Goal: Task Accomplishment & Management: Complete application form

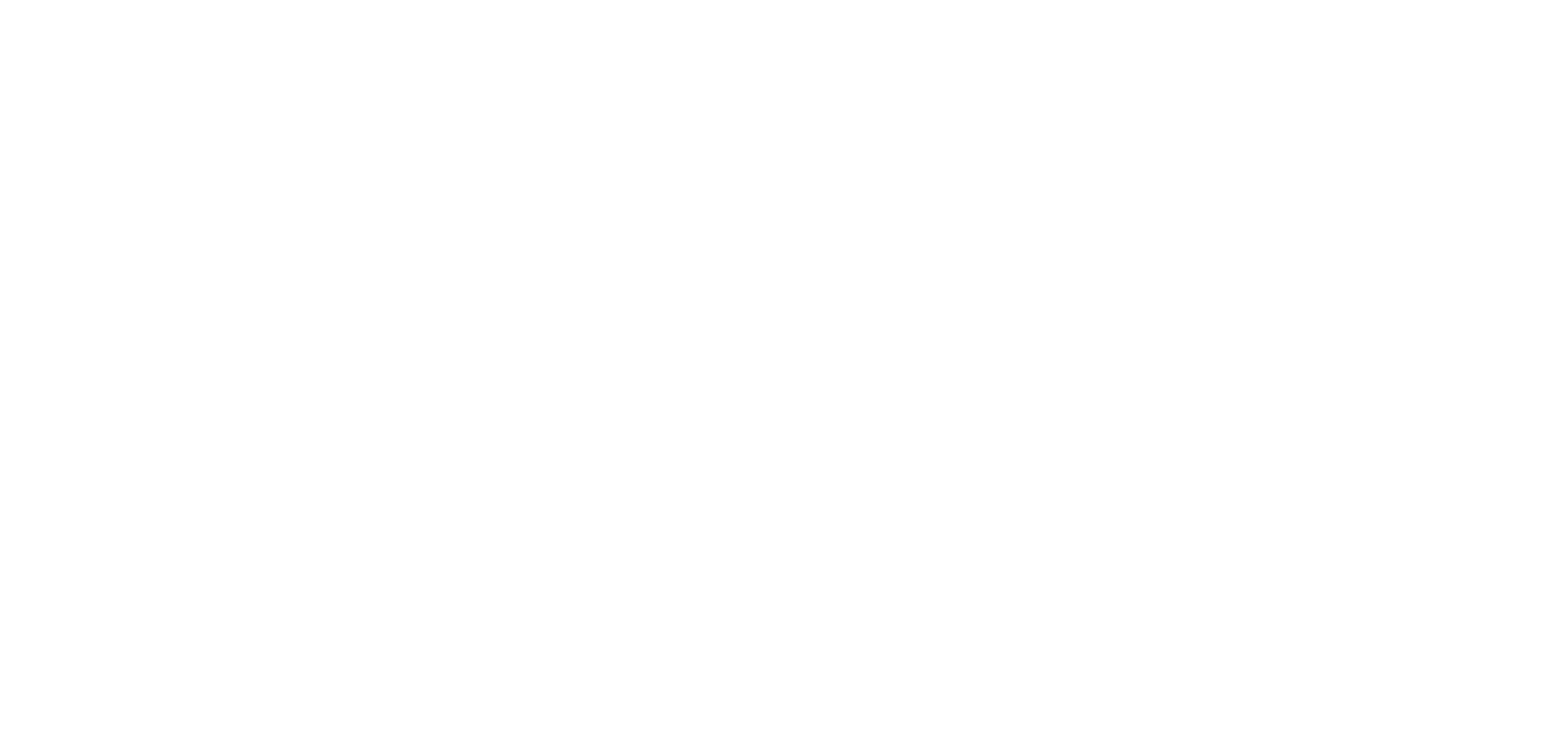
click at [0, 0] on html at bounding box center [0, 0] width 0 height 0
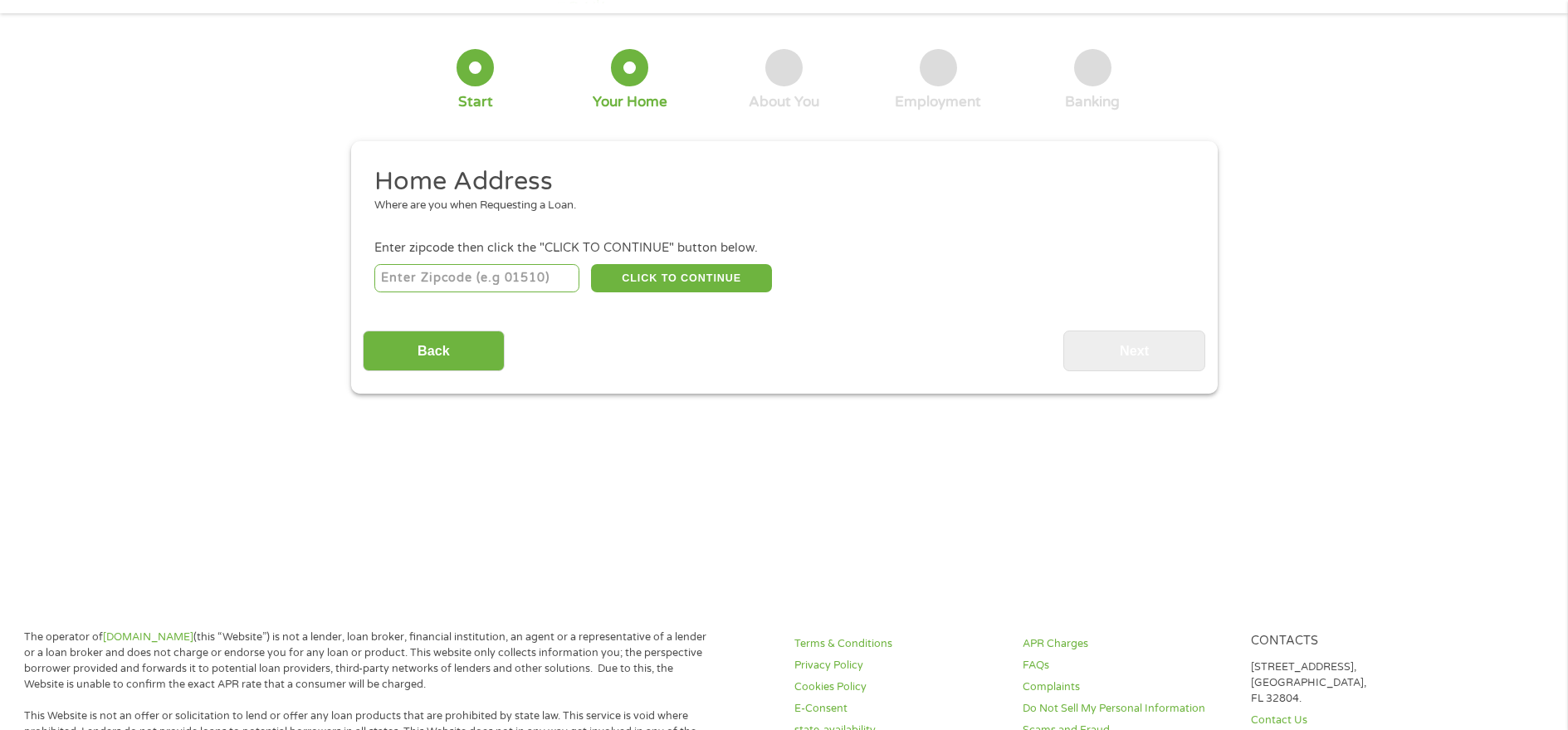
scroll to position [83, 0]
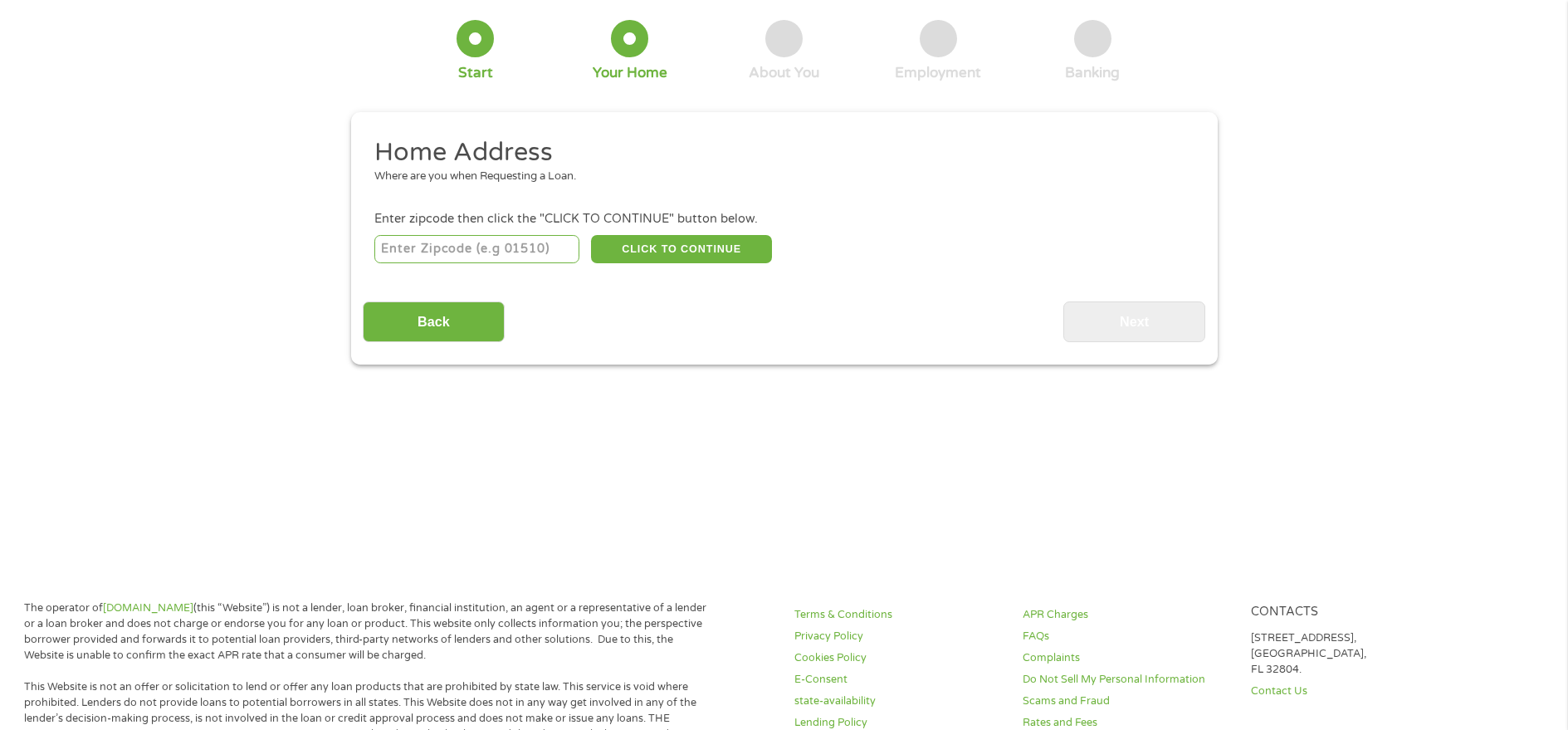
click at [473, 242] on input "number" at bounding box center [477, 249] width 205 height 28
type input "29020"
select select "[US_STATE]"
click at [668, 235] on button "CLICK TO CONTINUE" at bounding box center [681, 249] width 181 height 28
type input "29020"
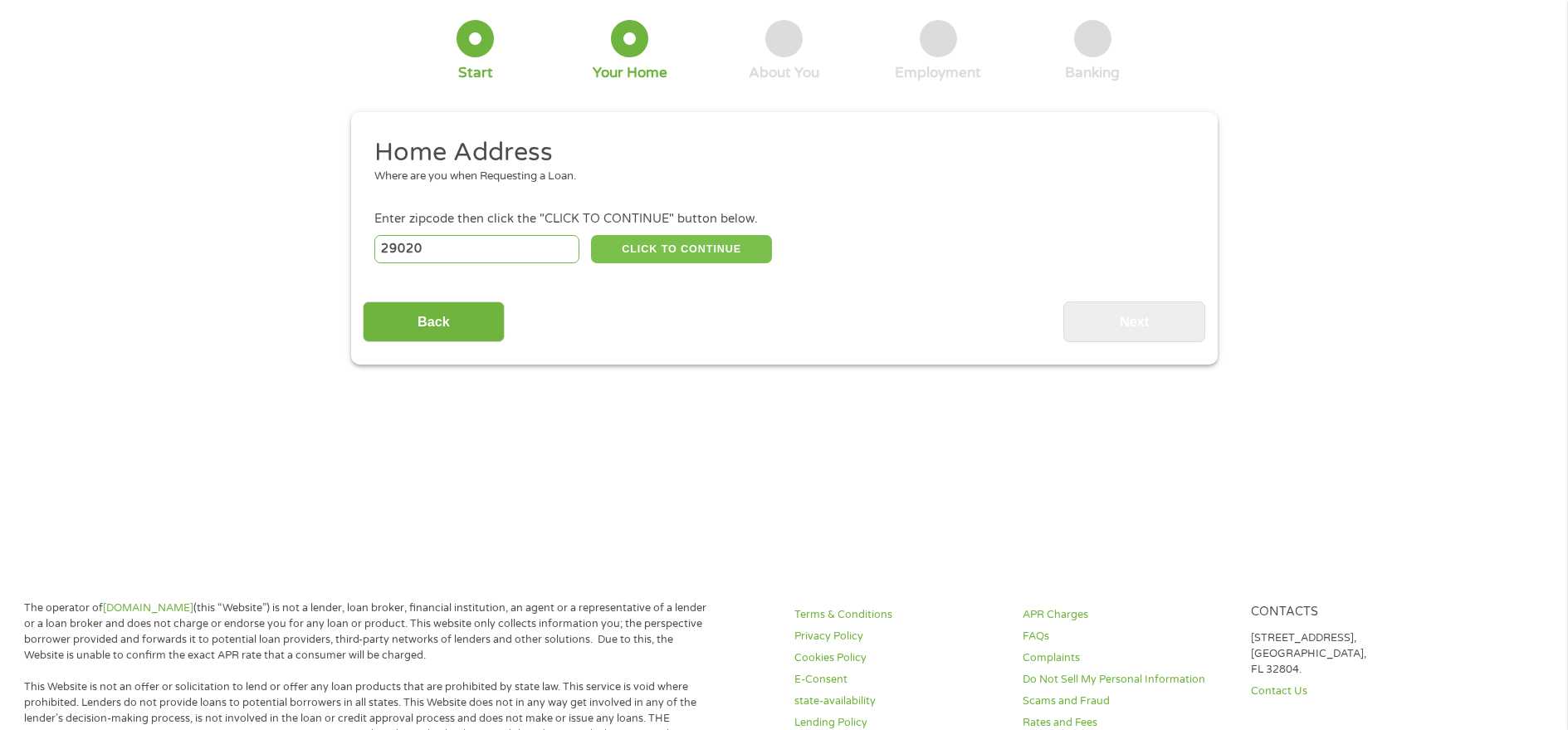
type input "[GEOGRAPHIC_DATA]"
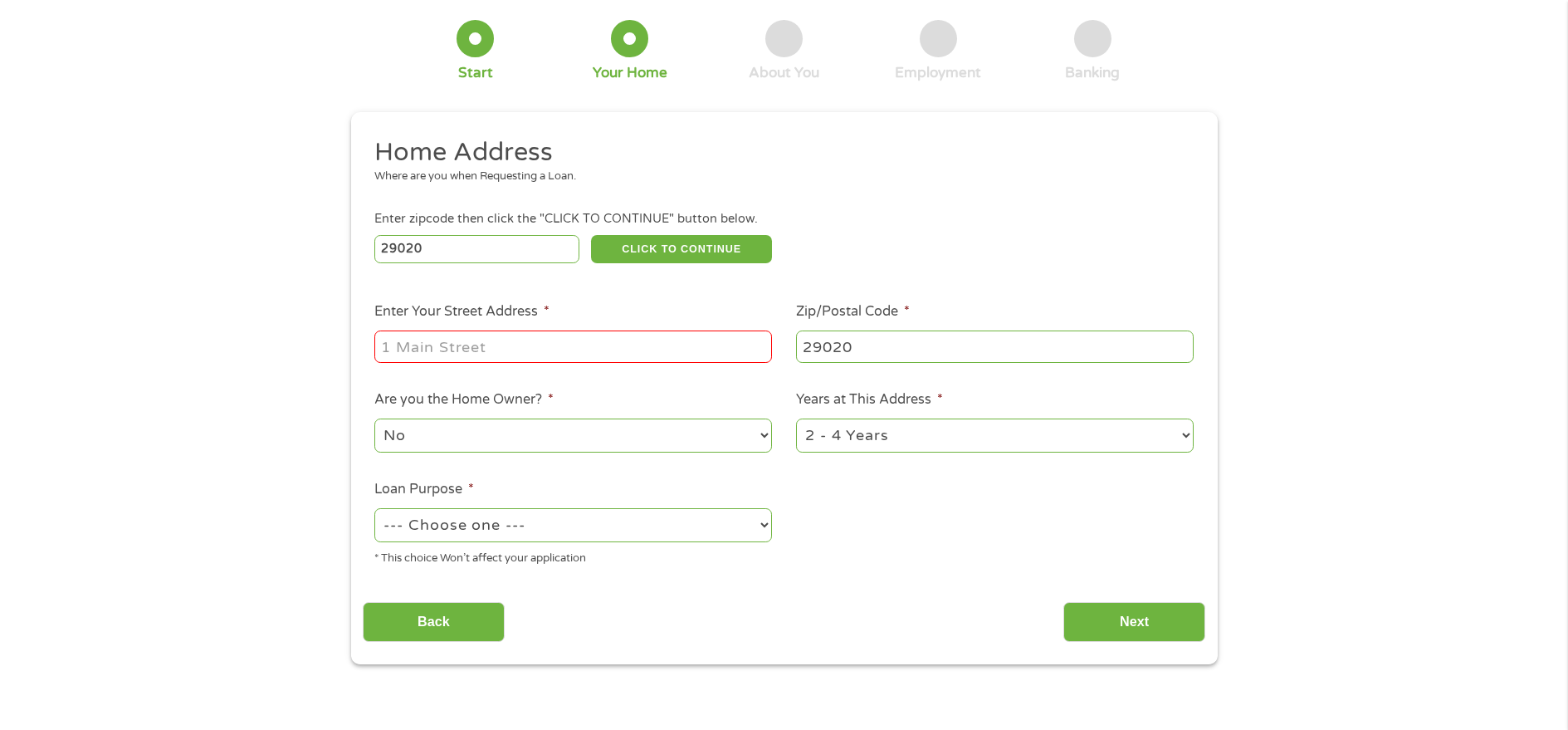
click at [523, 353] on input "Enter Your Street Address *" at bounding box center [573, 346] width 398 height 32
type input "19 Belmont Dr"
click at [473, 434] on select "No Yes" at bounding box center [573, 435] width 398 height 34
select select "yes"
click at [375, 418] on select "No Yes" at bounding box center [573, 435] width 398 height 34
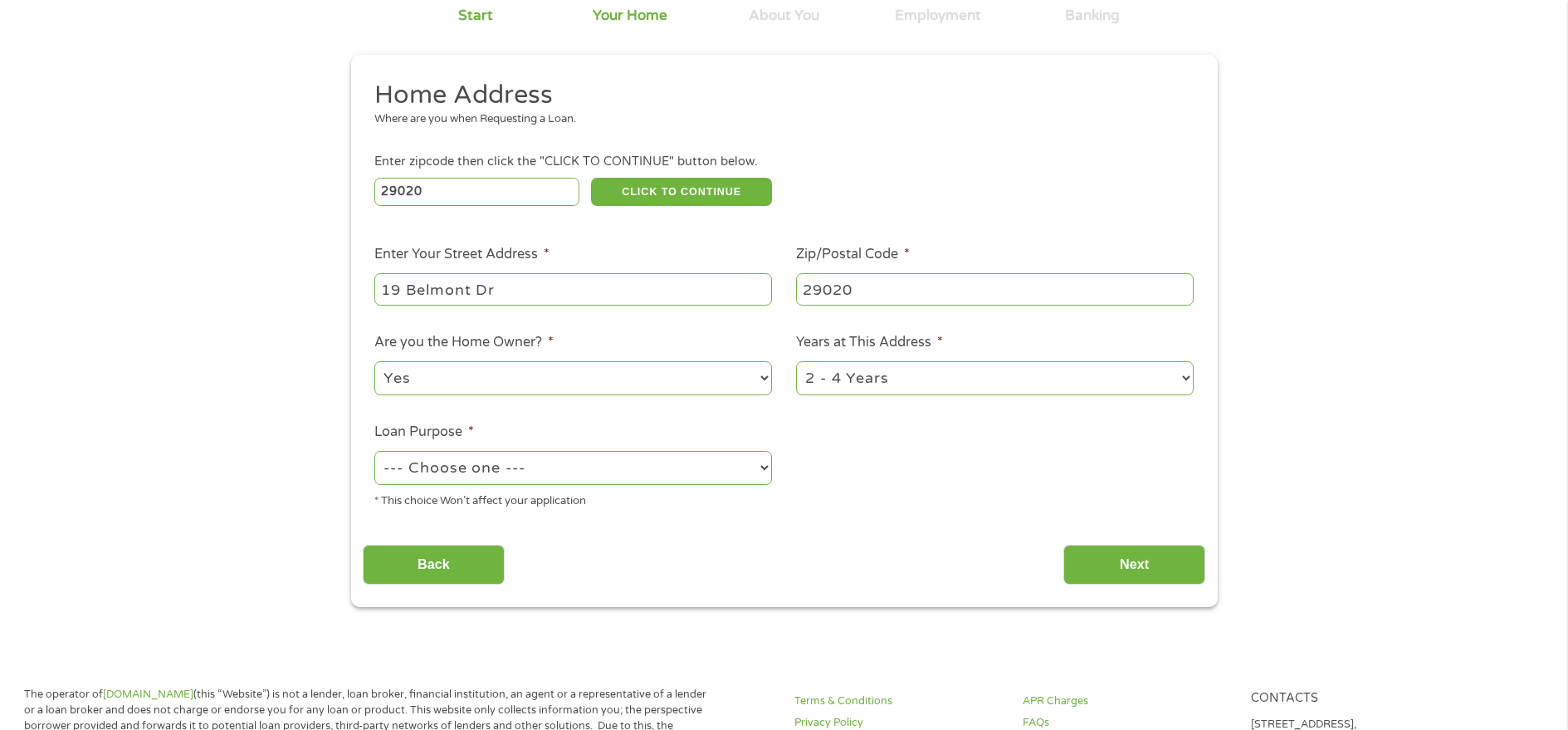
scroll to position [166, 0]
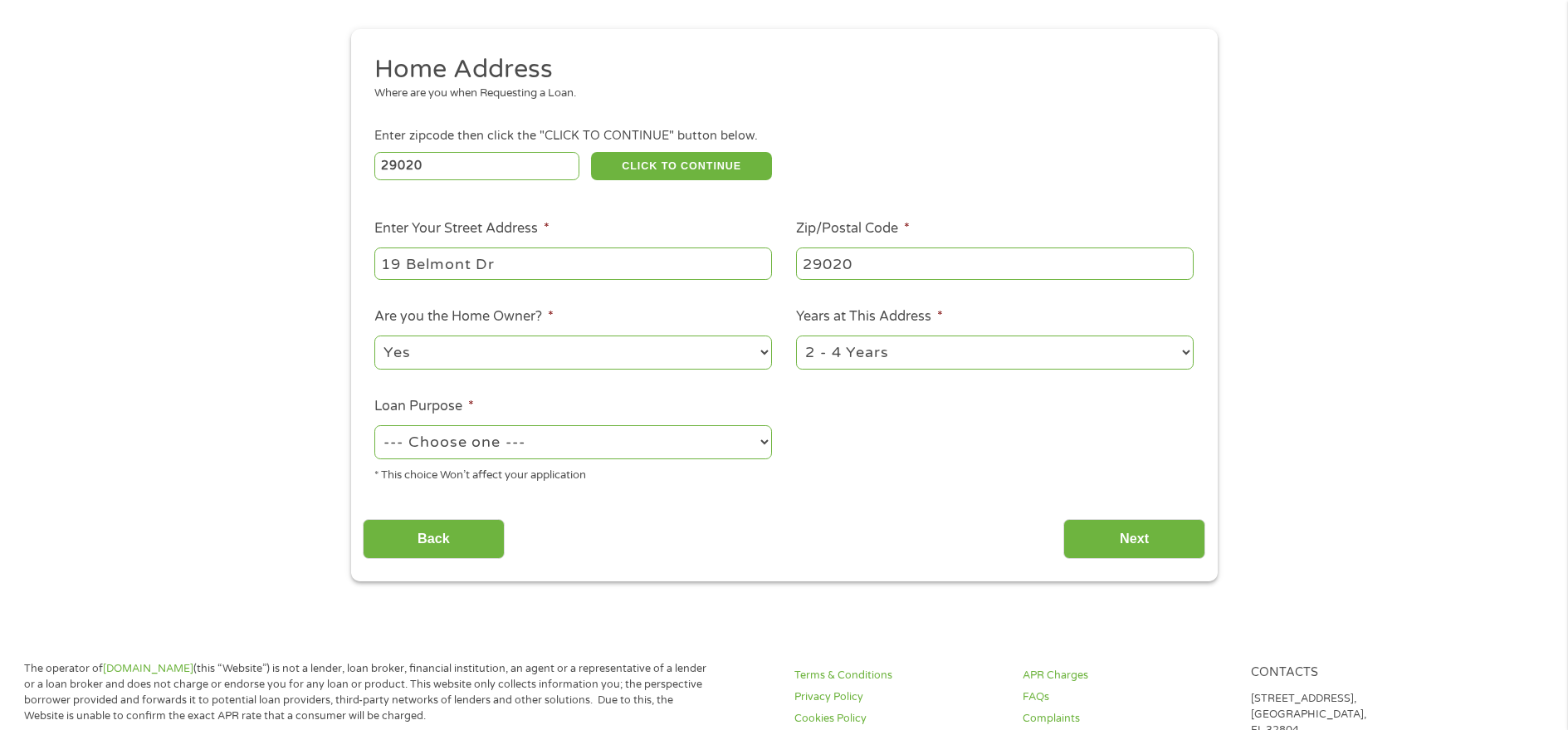
click at [953, 346] on select "1 Year or less 1 - 2 Years 2 - 4 Years Over 4 Years" at bounding box center [995, 353] width 398 height 34
select select "60months"
click at [796, 336] on select "1 Year or less 1 - 2 Years 2 - 4 Years Over 4 Years" at bounding box center [995, 353] width 398 height 34
click at [647, 452] on select "--- Choose one --- Pay Bills Debt Consolidation Home Improvement Major Purchase…" at bounding box center [573, 442] width 398 height 34
click at [375, 425] on select "--- Choose one --- Pay Bills Debt Consolidation Home Improvement Major Purchase…" at bounding box center [573, 442] width 398 height 34
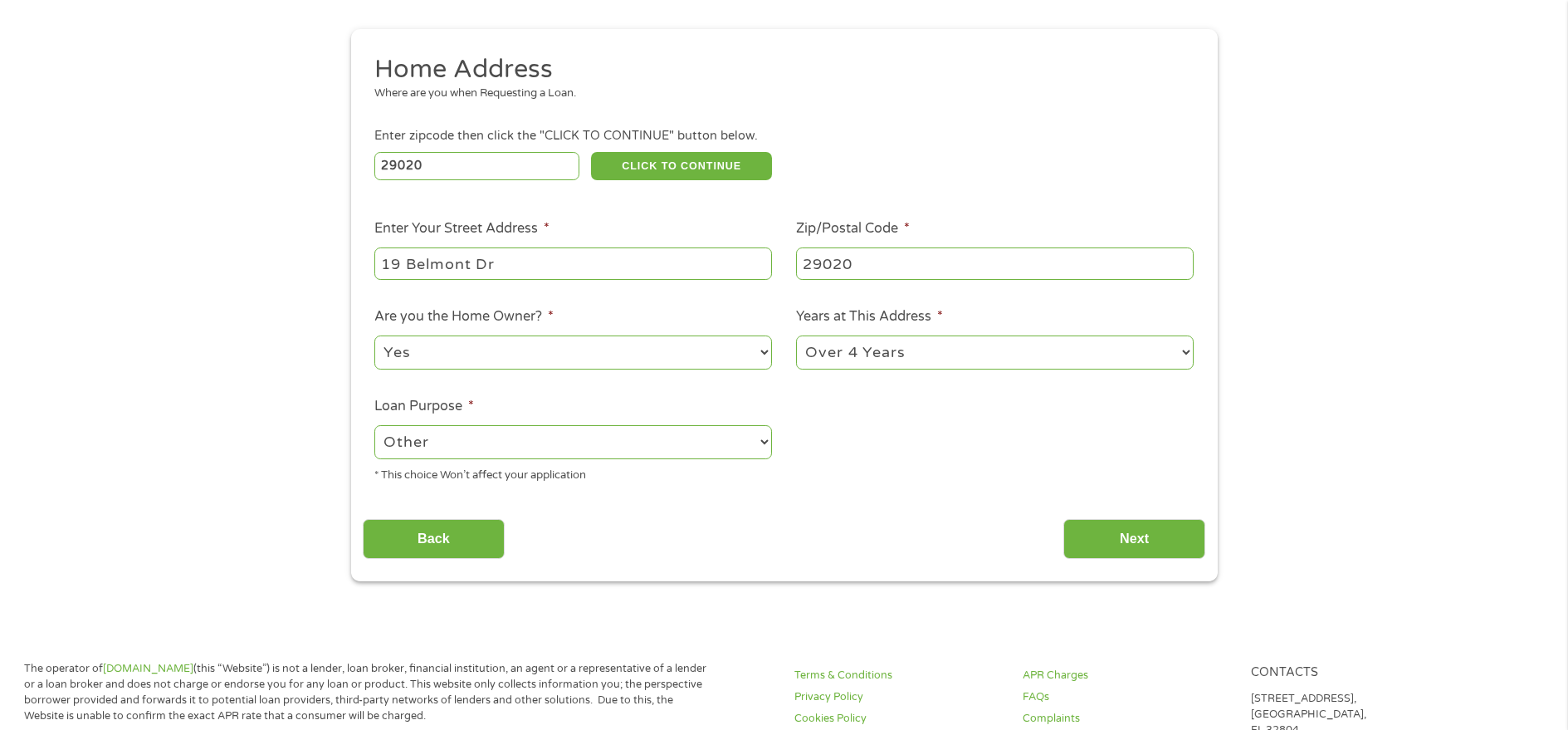
click at [716, 427] on select "--- Choose one --- Pay Bills Debt Consolidation Home Improvement Major Purchase…" at bounding box center [573, 442] width 398 height 34
select select "shorttermcash"
click at [375, 425] on select "--- Choose one --- Pay Bills Debt Consolidation Home Improvement Major Purchase…" at bounding box center [573, 442] width 398 height 34
click at [1168, 531] on input "Next" at bounding box center [1133, 539] width 142 height 41
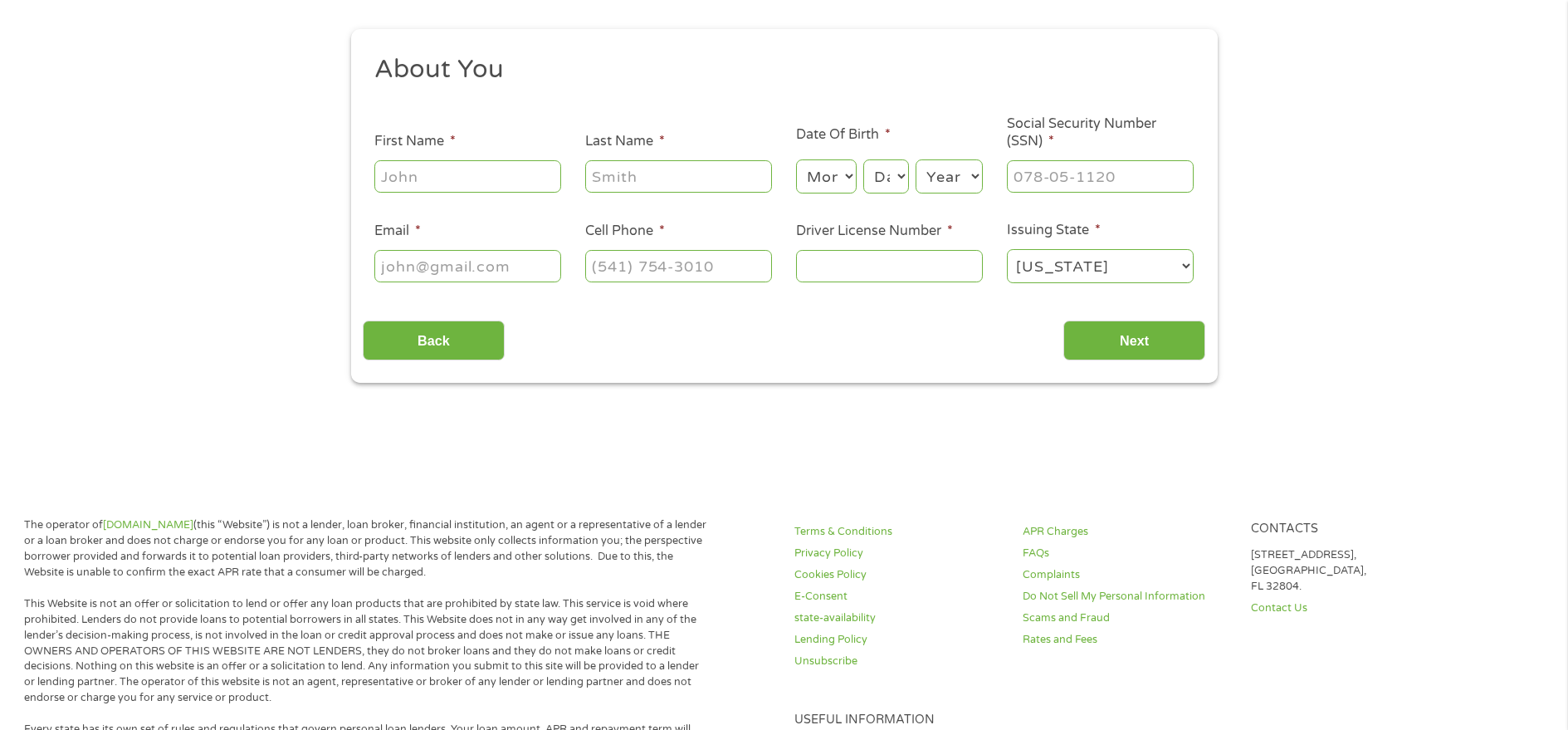
scroll to position [0, 0]
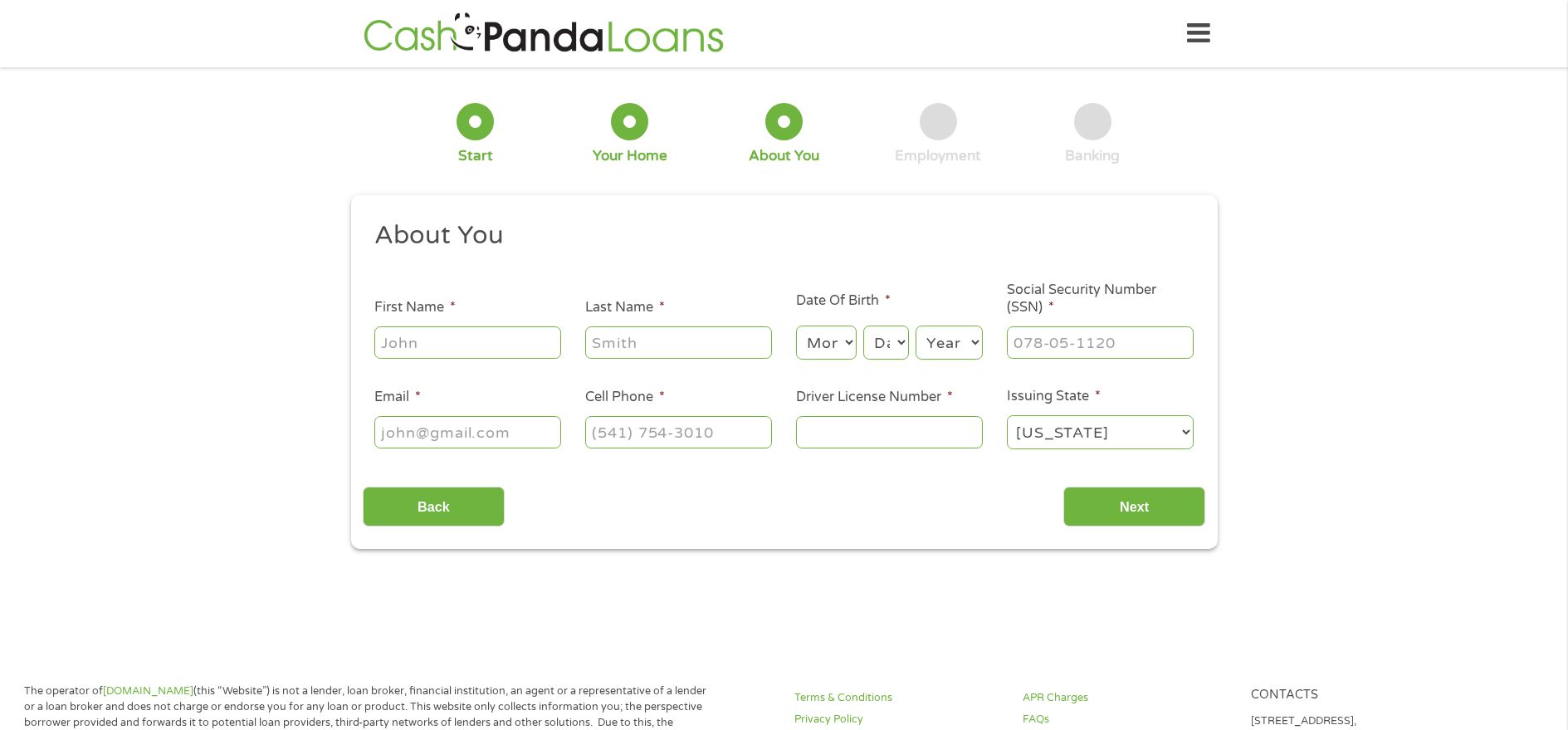
click at [501, 353] on input "First Name *" at bounding box center [467, 342] width 186 height 32
type input "[PERSON_NAME]"
type input "[PERSON_NAME][EMAIL_ADDRESS][PERSON_NAME][DOMAIN_NAME]"
type input "[PHONE_NUMBER]"
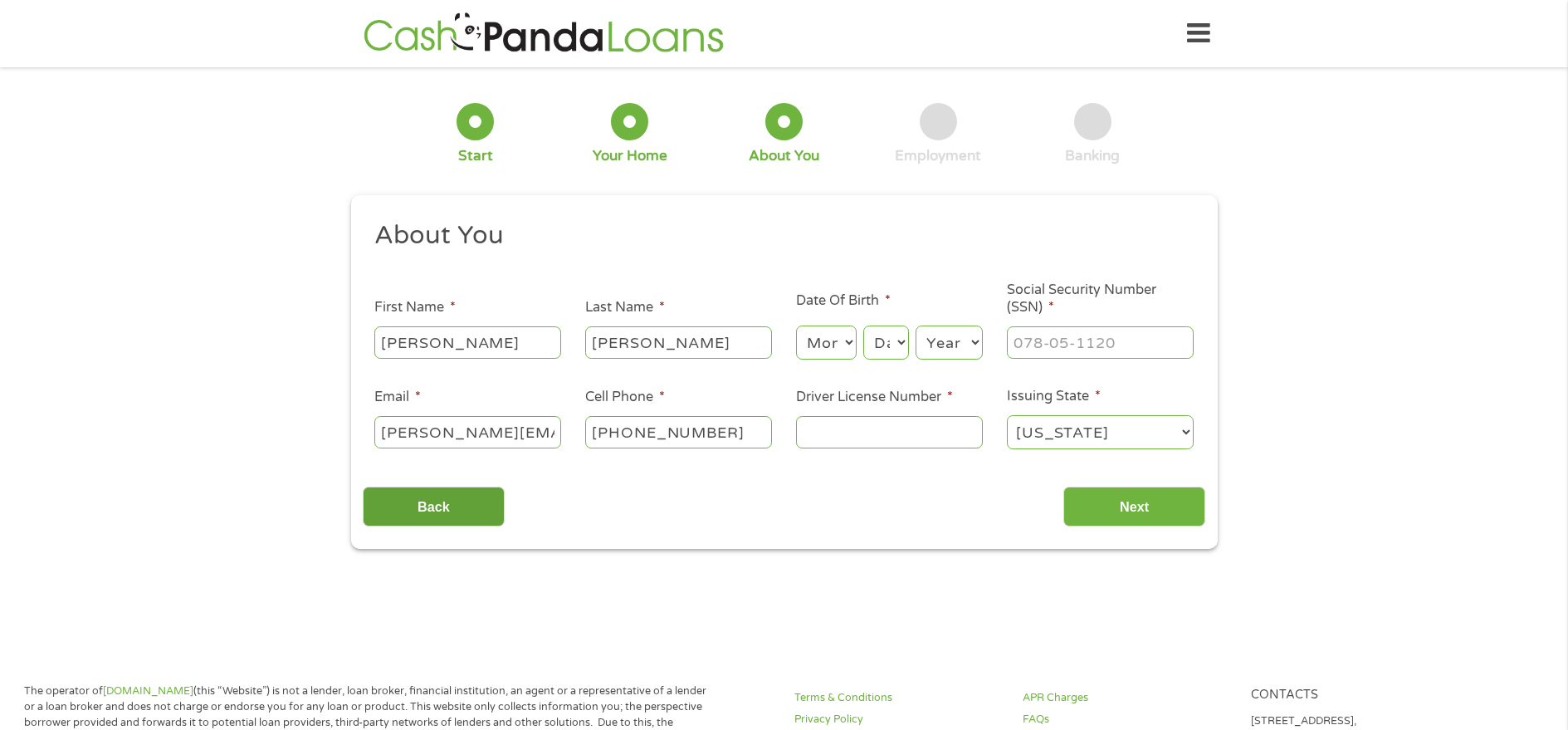
drag, startPoint x: 553, startPoint y: 432, endPoint x: 394, endPoint y: 495, distance: 171.0
click at [313, 472] on div "1 Start 2 Your Home 3 About You 4 Employment 5 Banking 6 This field is hidden w…" at bounding box center [784, 314] width 1568 height 470
type input "[EMAIL_ADDRESS][DOMAIN_NAME]"
click at [856, 344] on select "Month 1 2 3 4 5 6 7 8 9 10 11 12" at bounding box center [826, 342] width 61 height 34
select select "8"
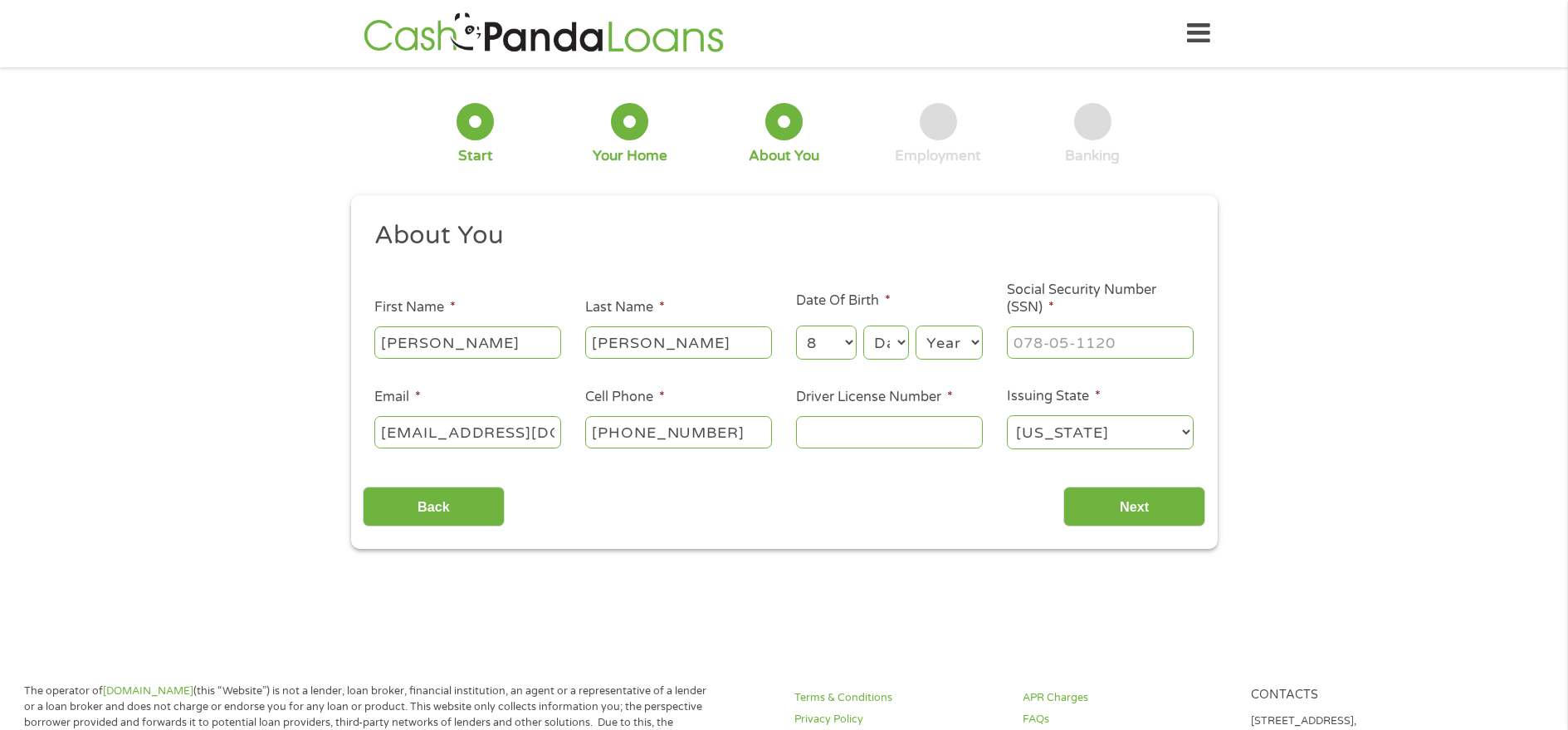
click at [796, 325] on select "Month 1 2 3 4 5 6 7 8 9 10 11 12" at bounding box center [826, 342] width 61 height 34
click at [888, 341] on select "Day 1 2 3 4 5 6 7 8 9 10 11 12 13 14 15 16 17 18 19 20 21 22 23 24 25 26 27 28 …" at bounding box center [885, 342] width 45 height 34
select select "21"
click at [863, 325] on select "Day 1 2 3 4 5 6 7 8 9 10 11 12 13 14 15 16 17 18 19 20 21 22 23 24 25 26 27 28 …" at bounding box center [885, 342] width 45 height 34
click at [979, 345] on select "Year [DATE] 2006 2005 2004 2003 2002 2001 2000 1999 1998 1997 1996 1995 1994 19…" at bounding box center [949, 342] width 67 height 34
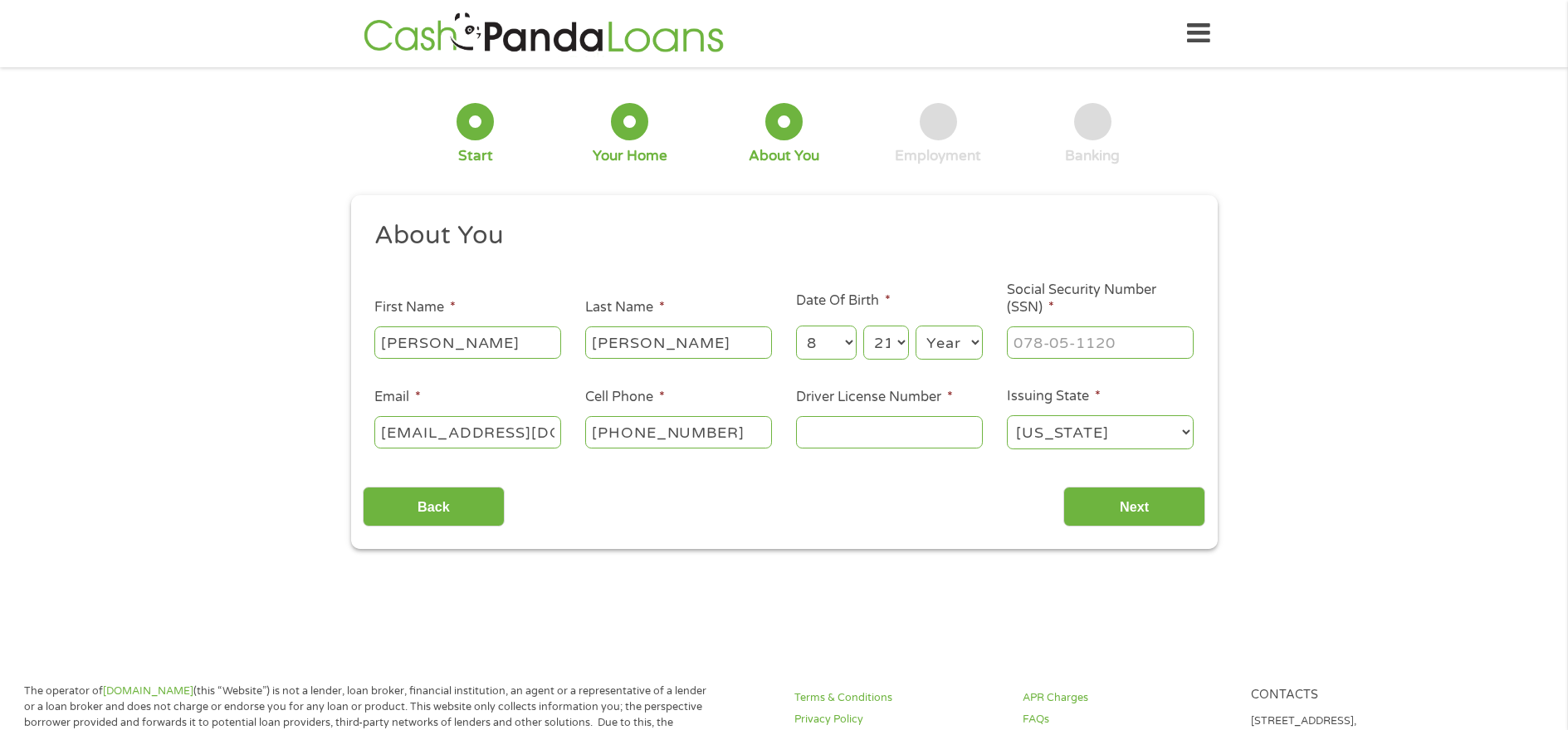
click at [958, 337] on select "Year [DATE] 2006 2005 2004 2003 2002 2001 2000 1999 1998 1997 1996 1995 1994 19…" at bounding box center [949, 342] width 67 height 34
click at [970, 345] on select "Year [DATE] 2006 2005 2004 2003 2002 2001 2000 1999 1998 1997 1996 1995 1994 19…" at bounding box center [949, 342] width 67 height 34
select select "1968"
click at [915, 325] on select "Year [DATE] 2006 2005 2004 2003 2002 2001 2000 1999 1998 1997 1996 1995 1994 19…" at bounding box center [949, 342] width 67 height 34
click at [1119, 350] on input "___-__-____" at bounding box center [1100, 342] width 186 height 32
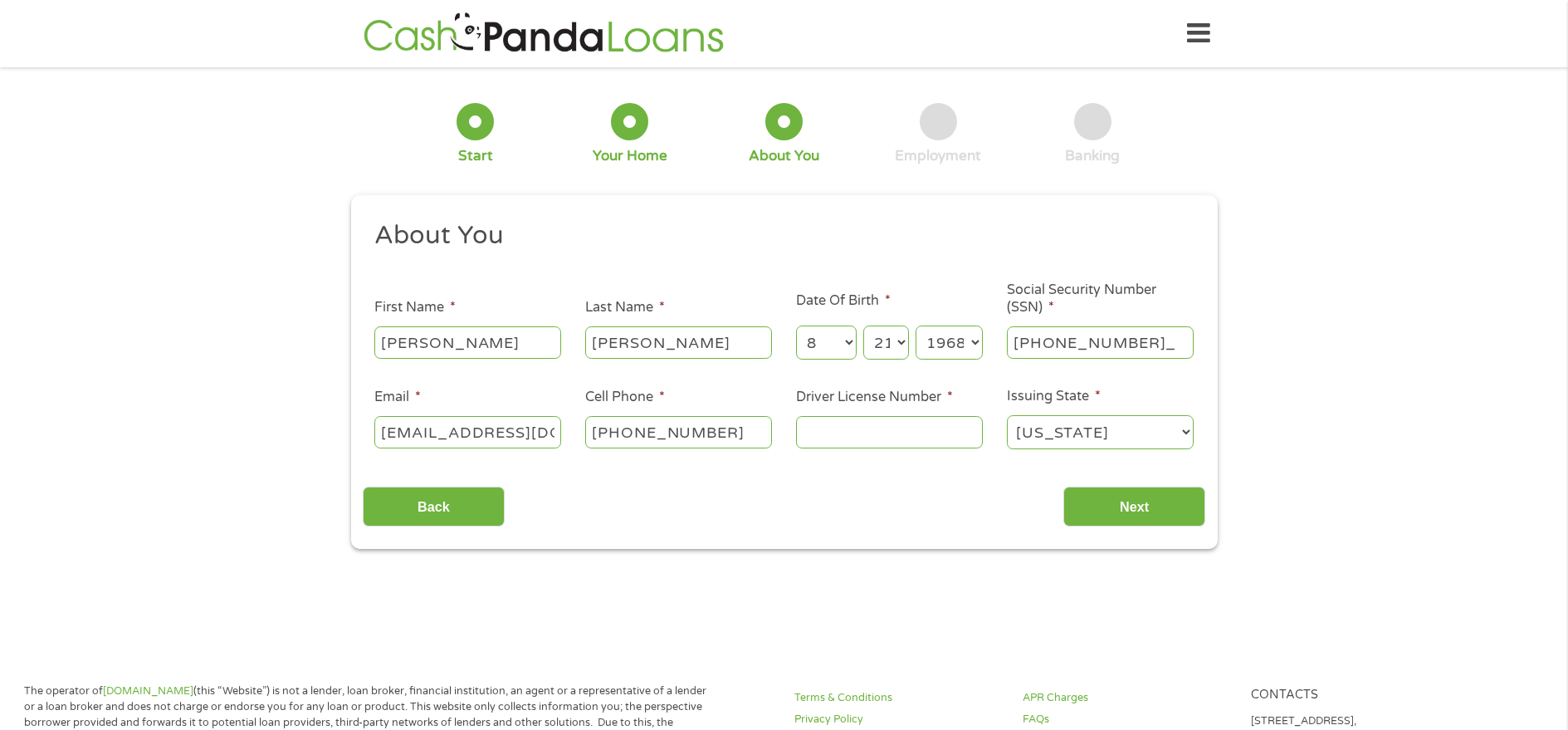
type input "247-49-6094"
click at [902, 435] on input "Driver License Number *" at bounding box center [889, 432] width 186 height 32
type input "008763801"
click at [1126, 531] on div "This field is hidden when viewing the form gclid This field is hidden when view…" at bounding box center [784, 372] width 867 height 354
click at [1132, 512] on input "Next" at bounding box center [1133, 507] width 142 height 41
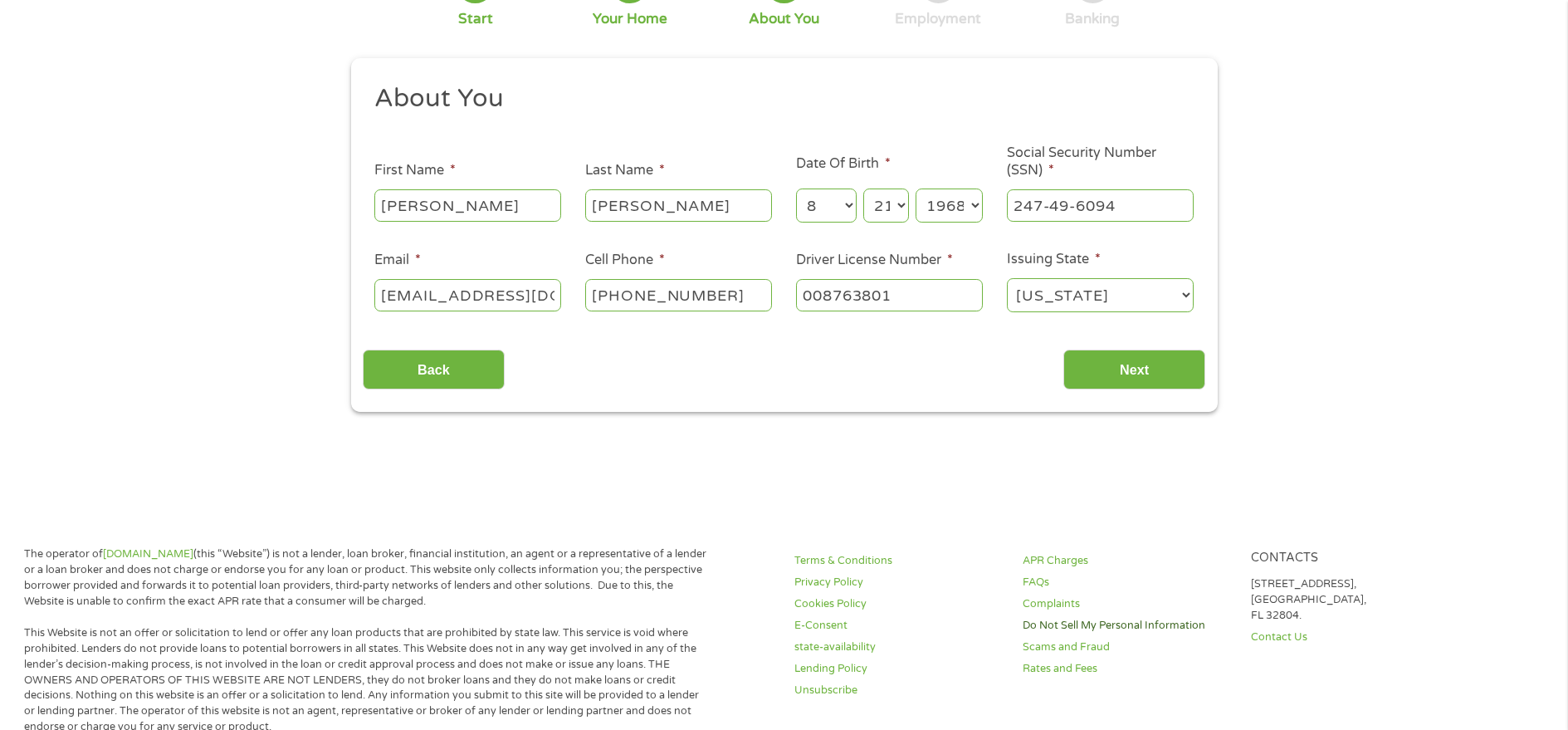
scroll to position [166, 0]
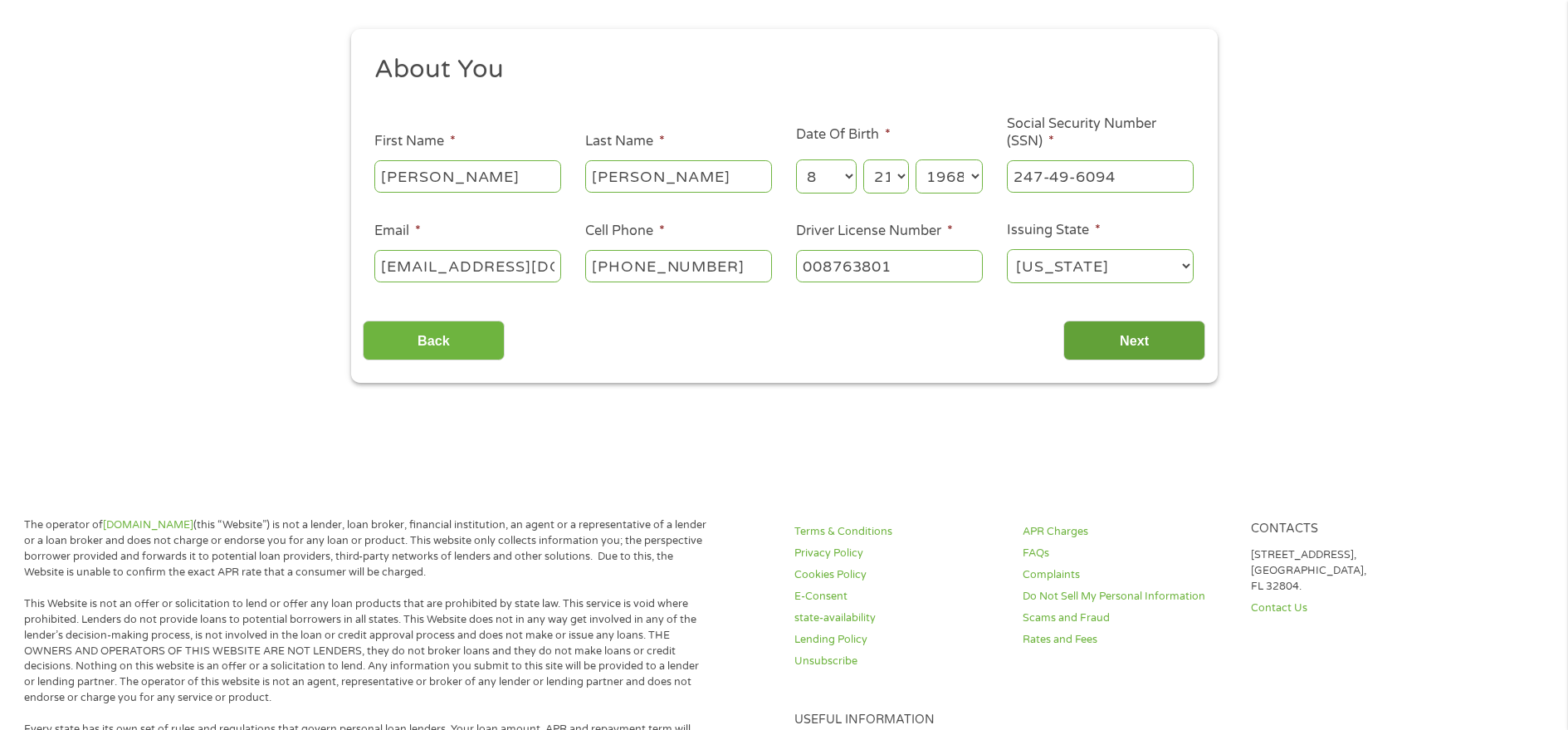
click at [1140, 341] on input "Next" at bounding box center [1133, 341] width 142 height 41
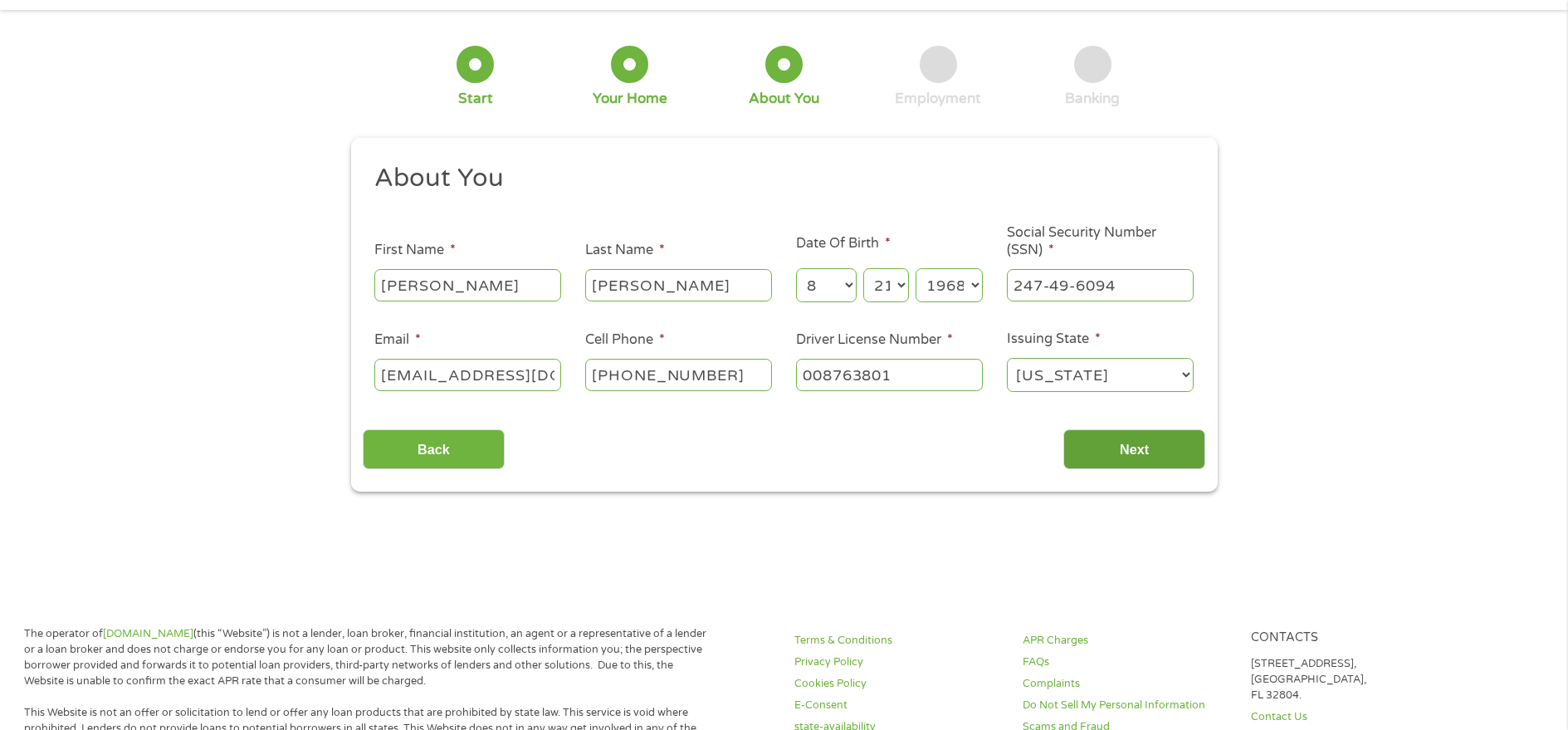
scroll to position [83, 0]
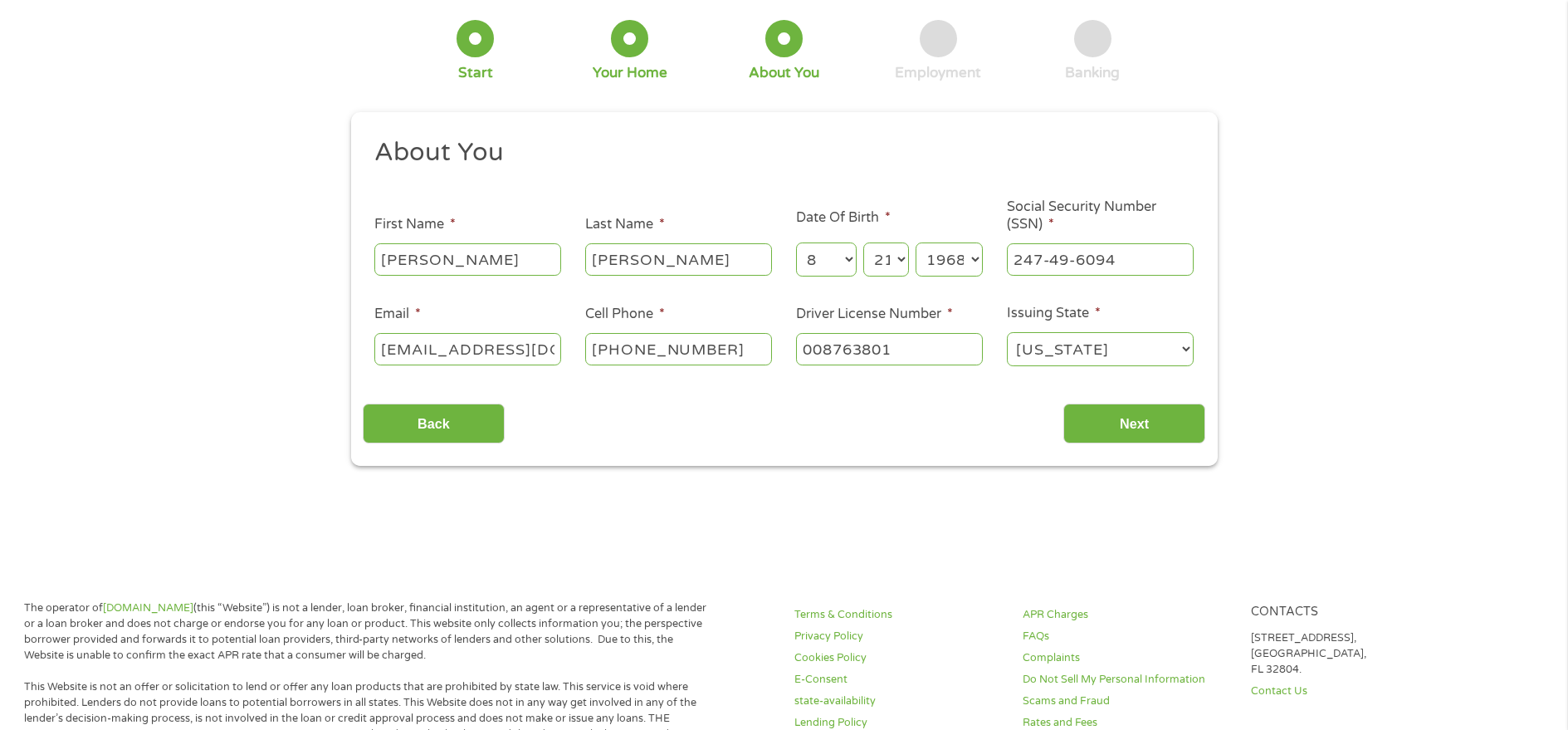
click at [1155, 357] on select "[US_STATE] [US_STATE] [US_STATE] [US_STATE] [US_STATE] [US_STATE] [US_STATE] [U…" at bounding box center [1100, 349] width 186 height 34
click at [1125, 348] on select "[US_STATE] [US_STATE] [US_STATE] [US_STATE] [US_STATE] [US_STATE] [US_STATE] [U…" at bounding box center [1100, 349] width 186 height 34
click at [1170, 416] on input "Next" at bounding box center [1133, 424] width 142 height 41
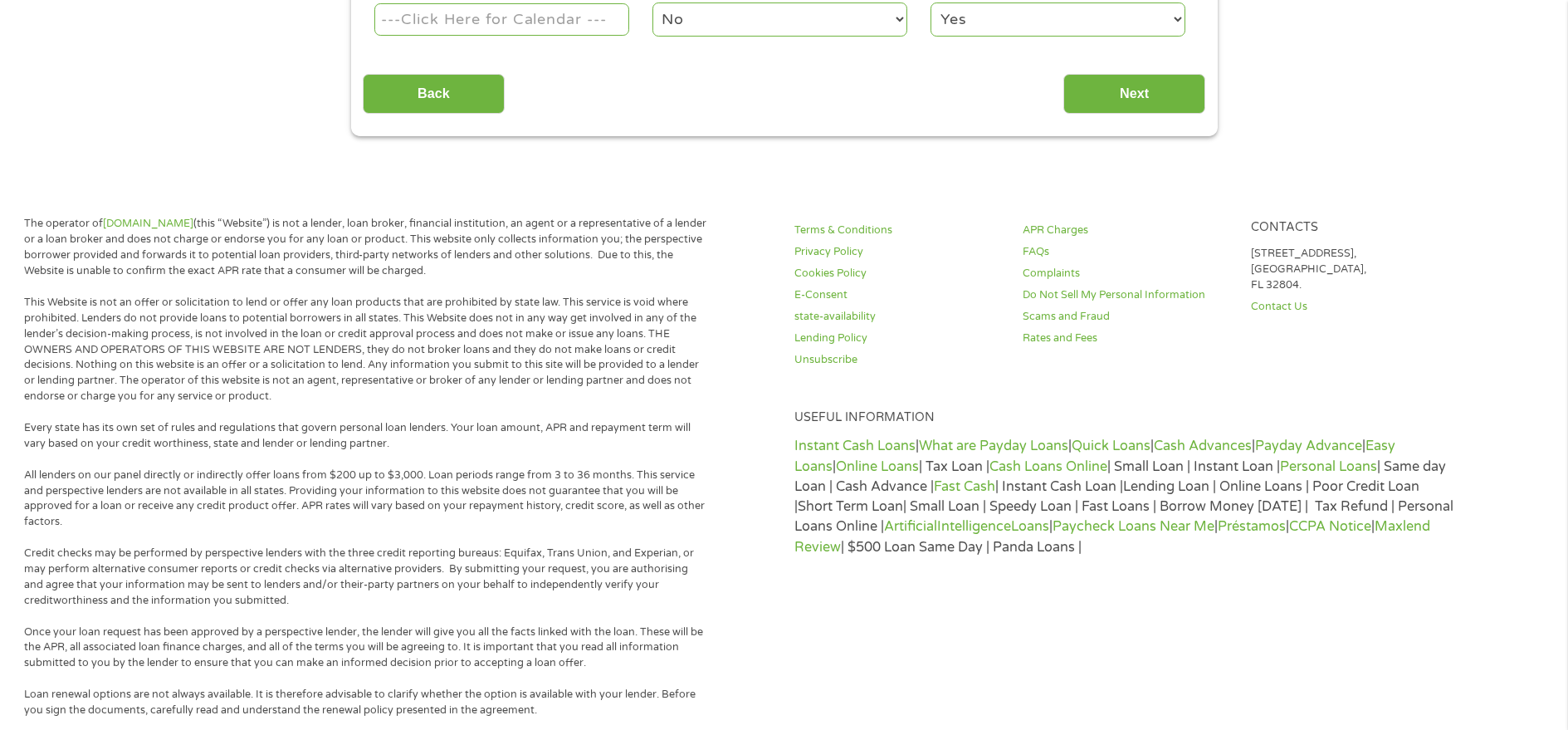
scroll to position [662, 0]
